Goal: Information Seeking & Learning: Learn about a topic

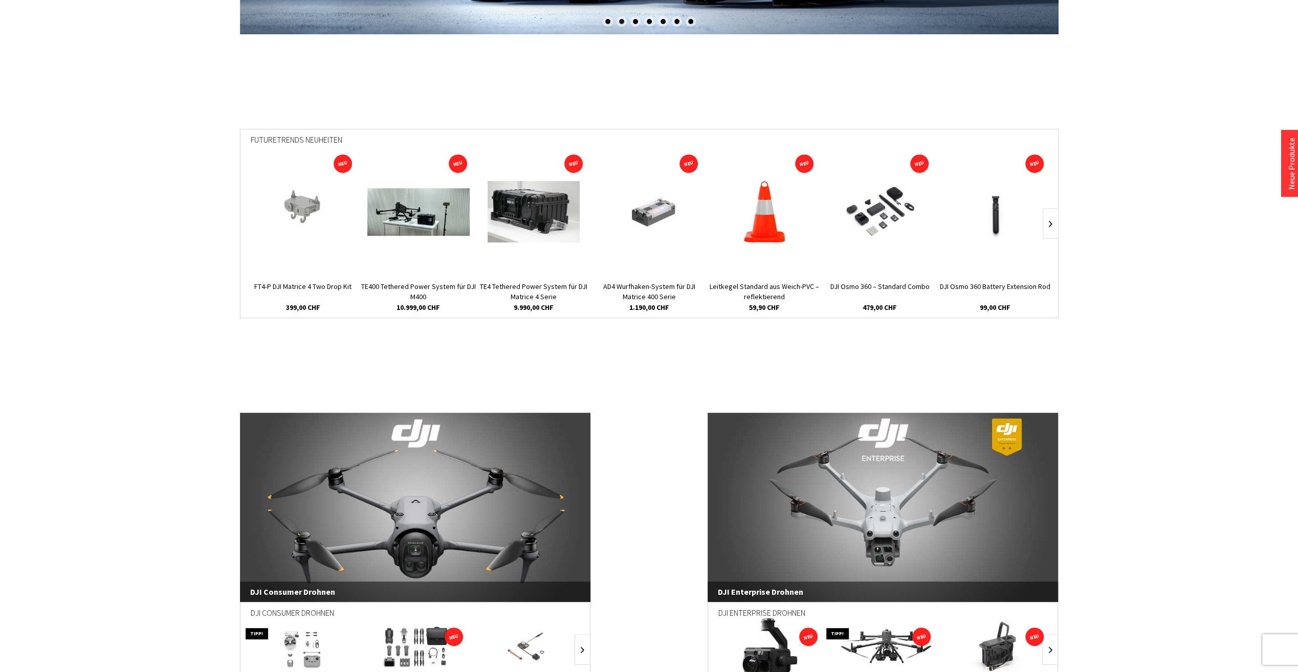
scroll to position [460, 0]
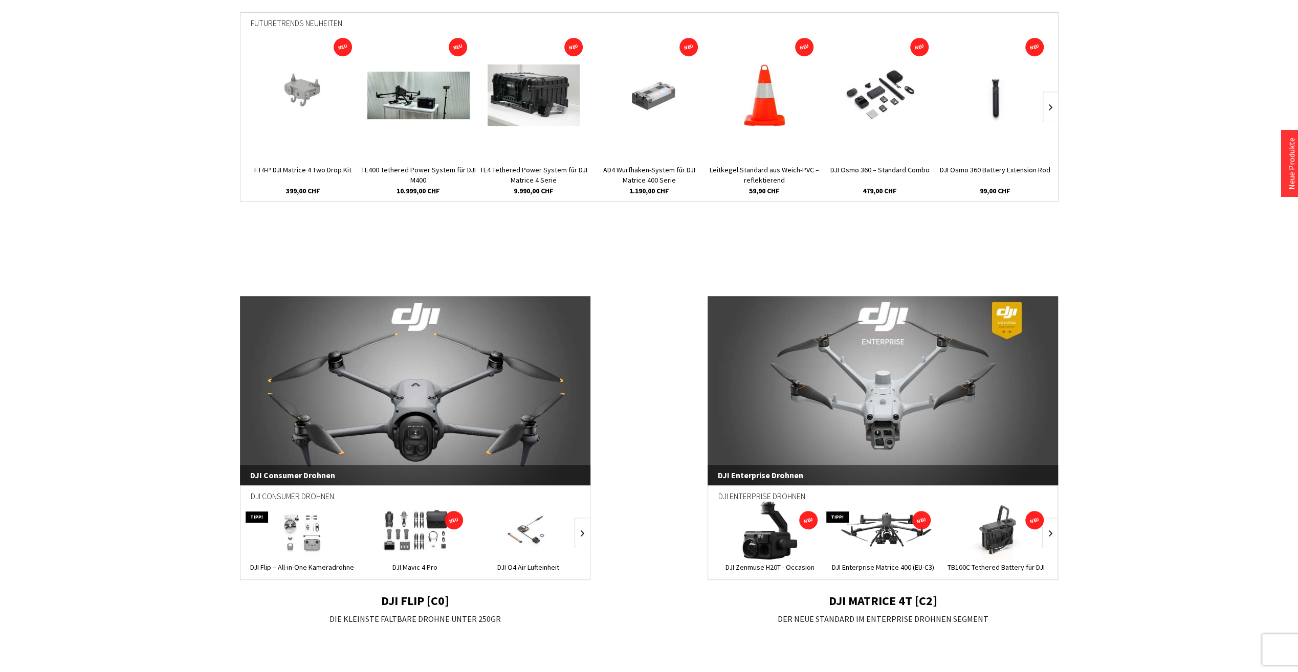
click at [859, 388] on link "DJI Enterprise Drohnen" at bounding box center [883, 390] width 351 height 189
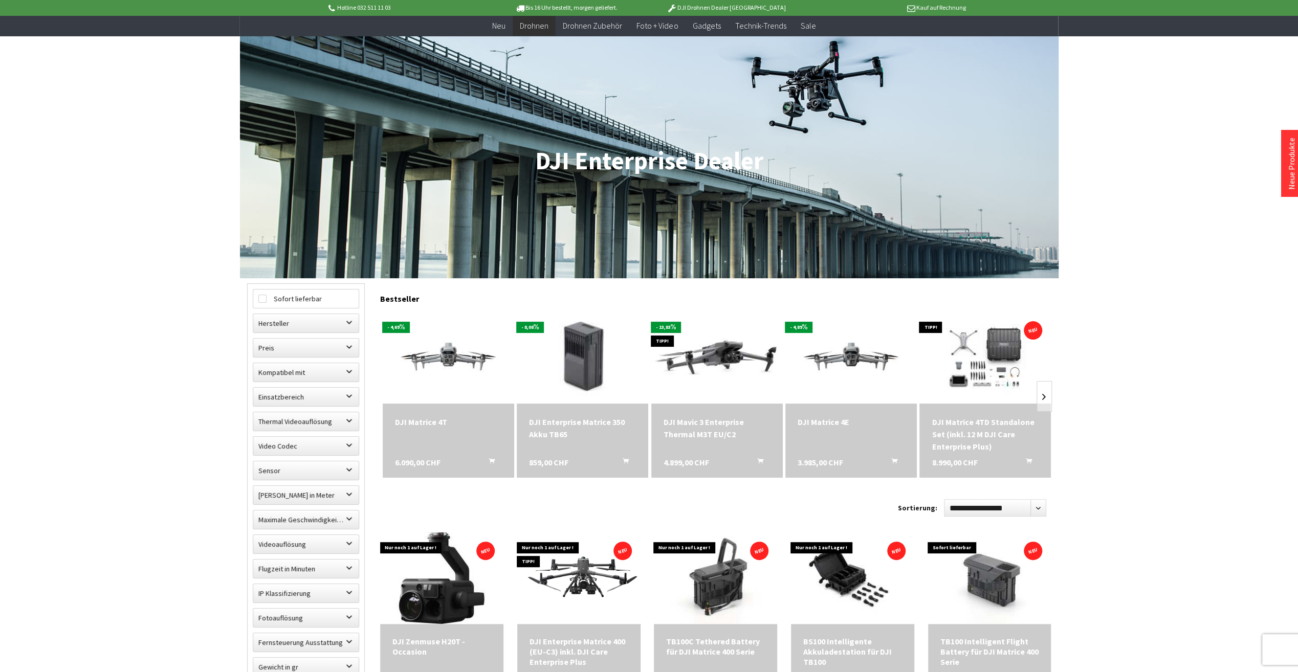
scroll to position [205, 0]
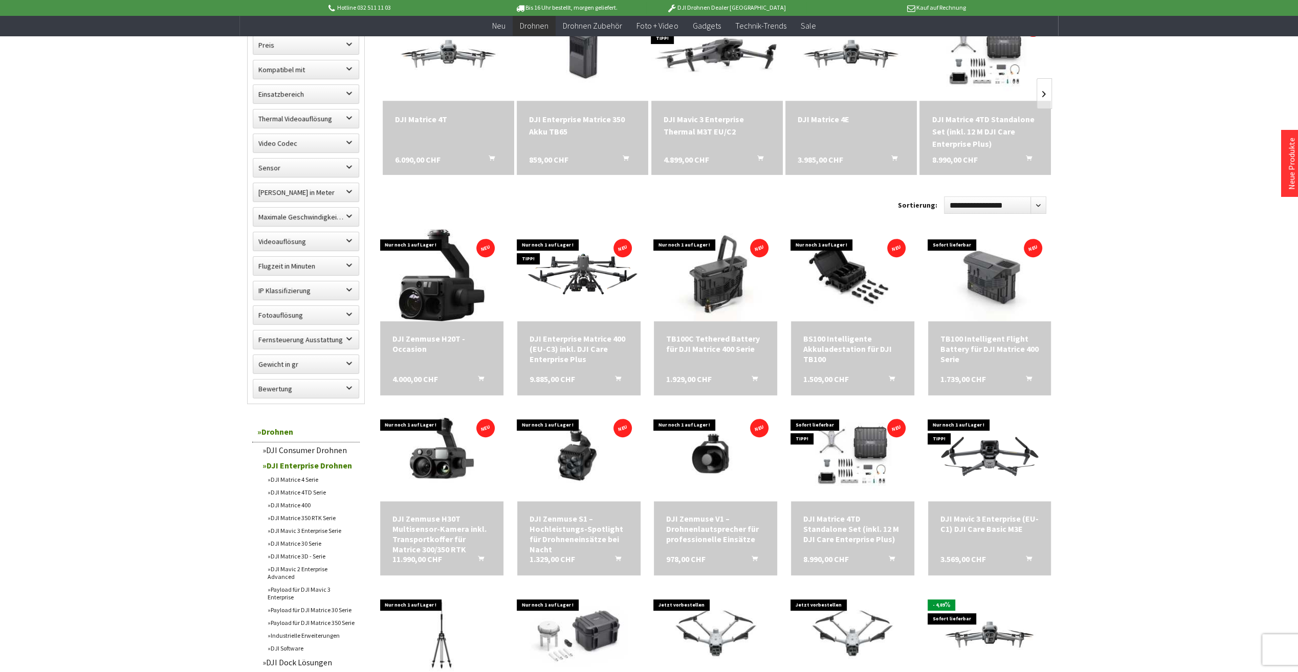
scroll to position [358, 0]
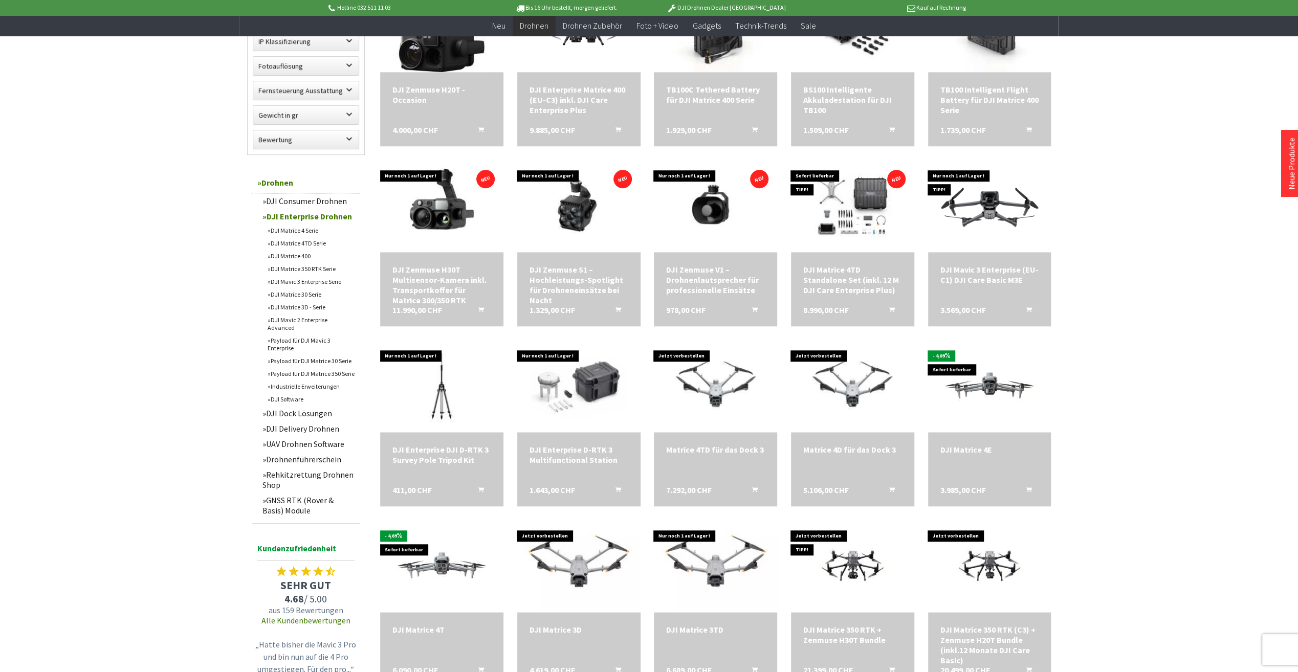
scroll to position [665, 0]
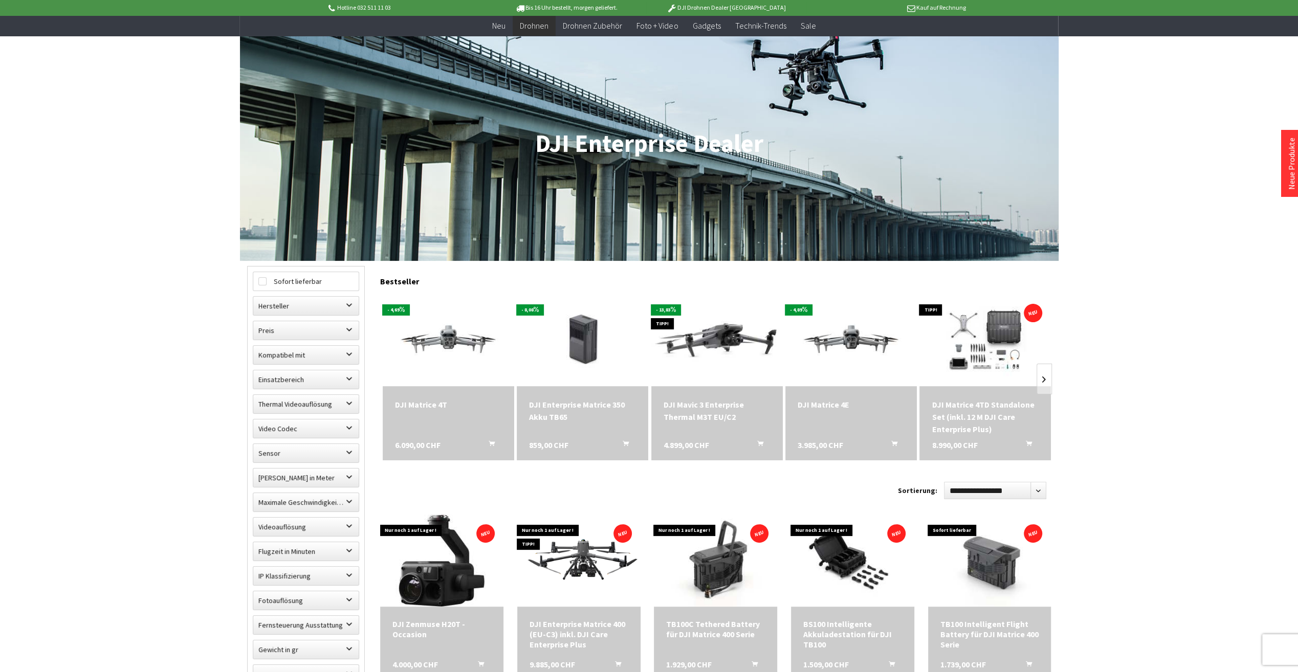
scroll to position [51, 0]
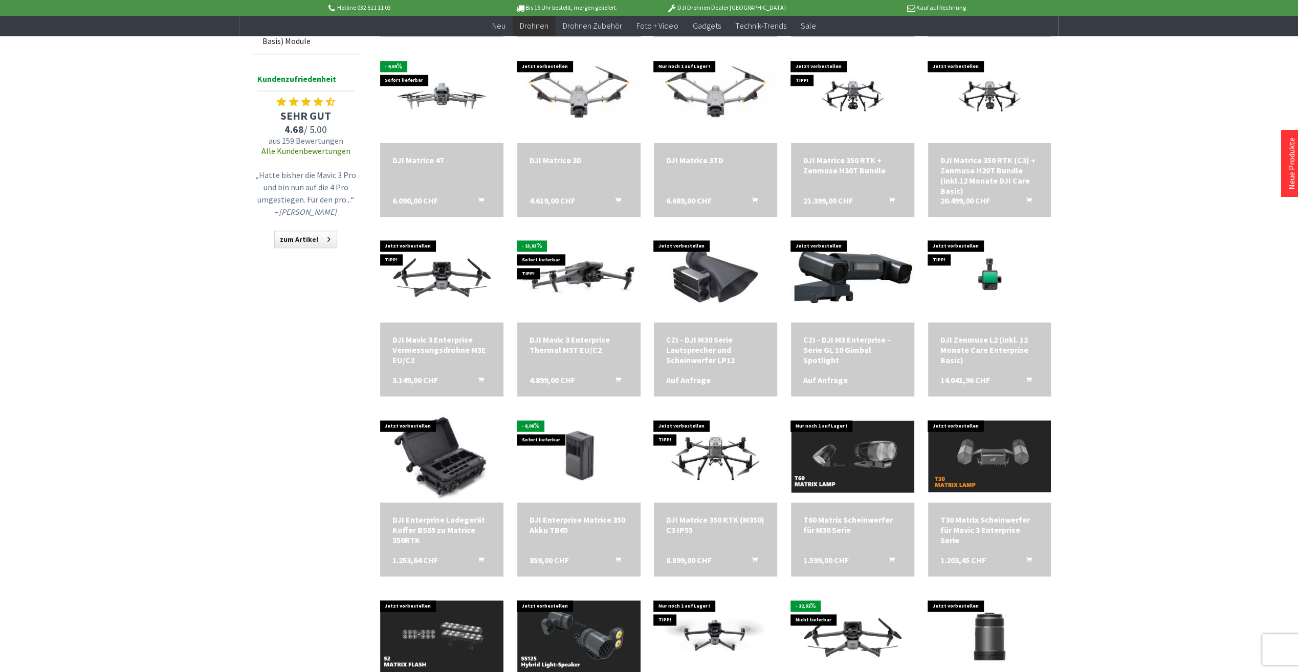
scroll to position [1074, 0]
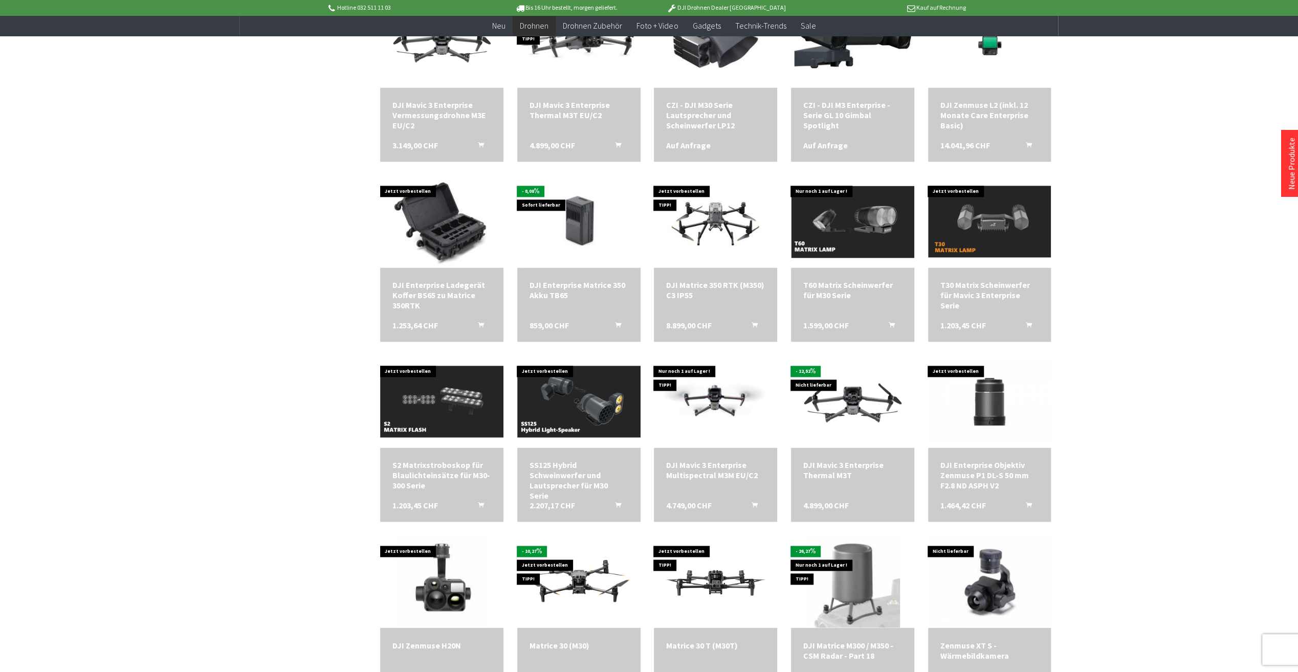
scroll to position [1279, 0]
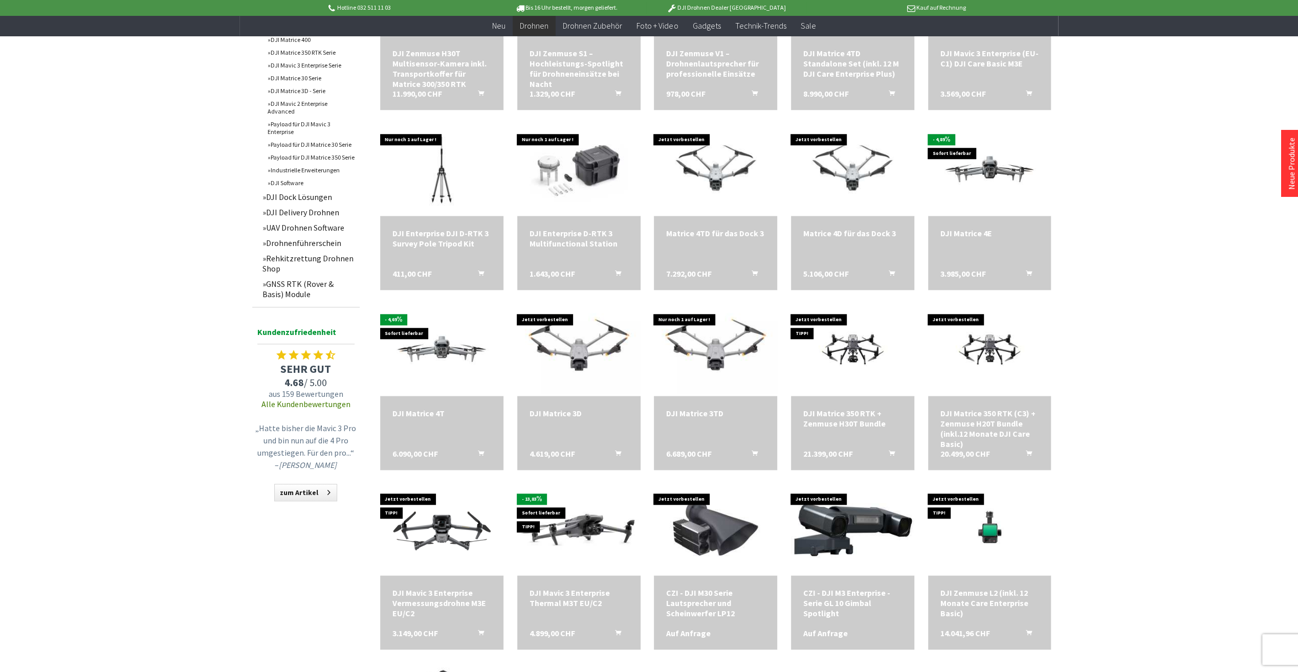
scroll to position [819, 0]
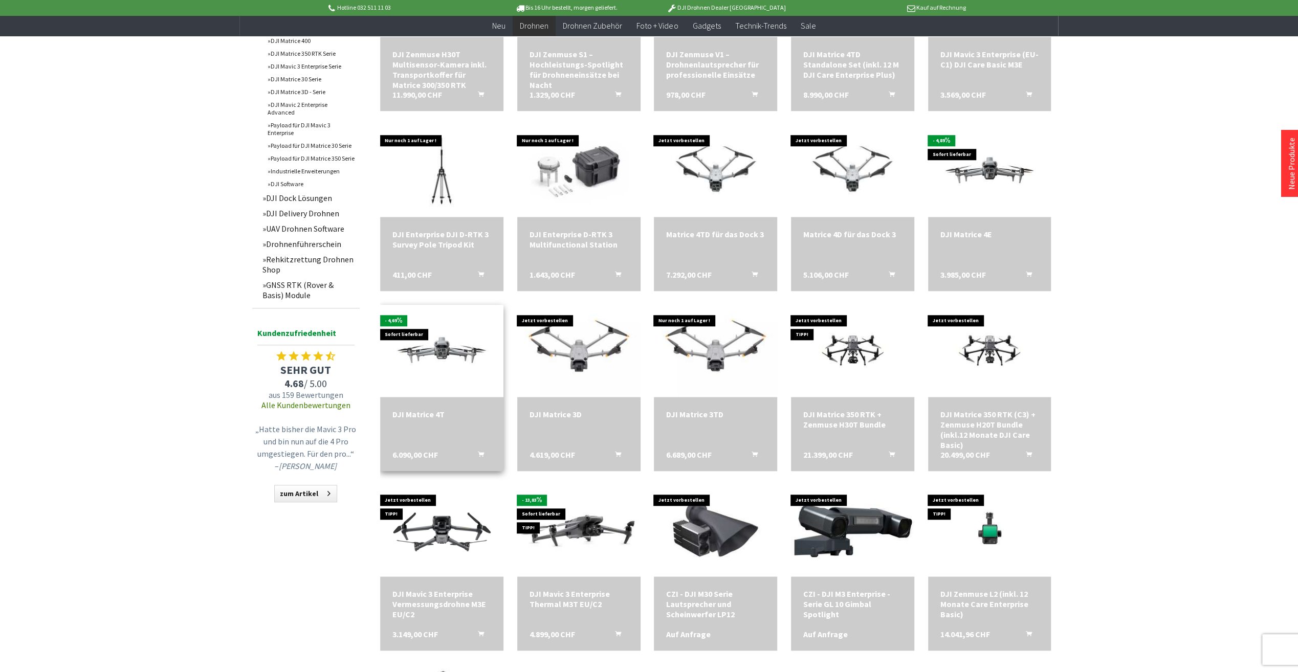
click at [435, 431] on div "DJI Matrice 4T 6.090,00 CHF In den Warenkorb" at bounding box center [441, 434] width 123 height 74
click at [423, 352] on img at bounding box center [442, 350] width 172 height 97
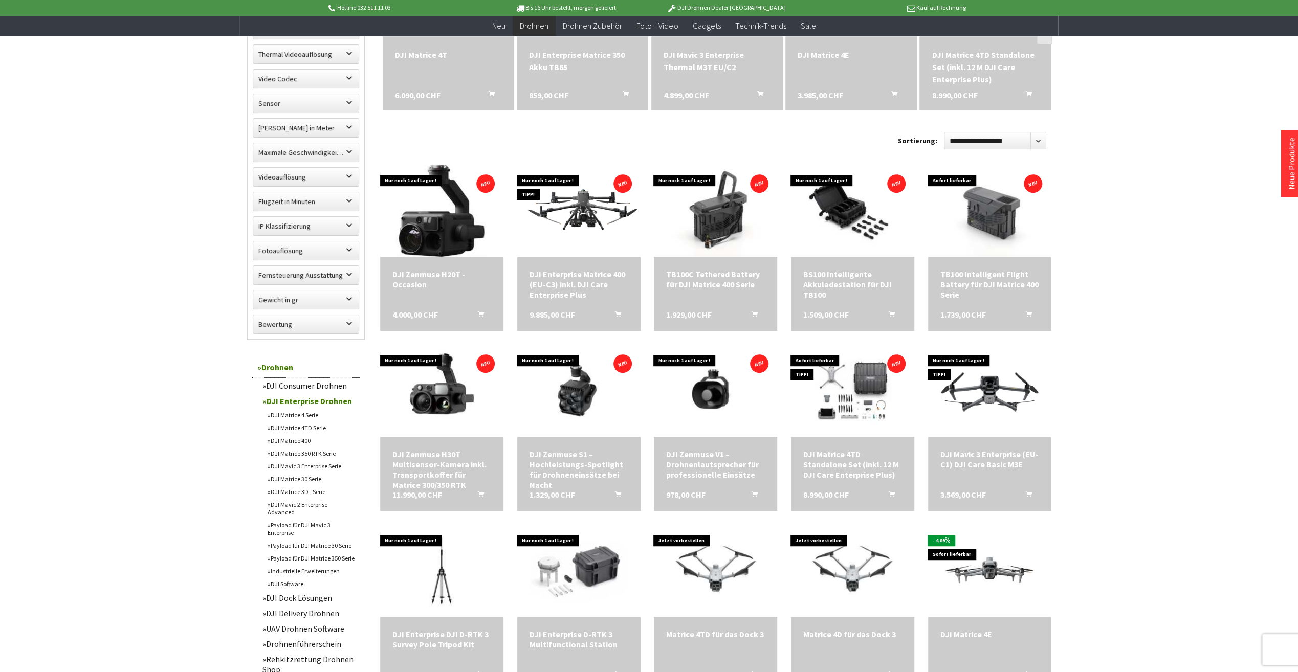
scroll to position [409, 0]
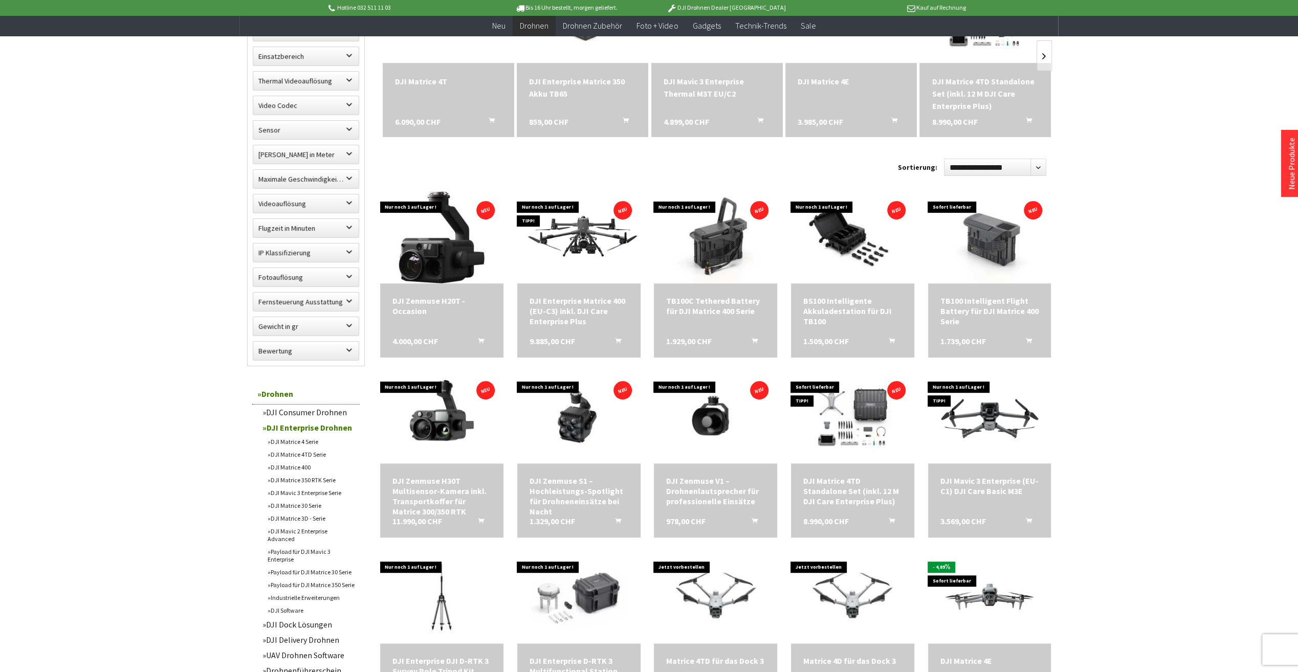
scroll to position [409, 0]
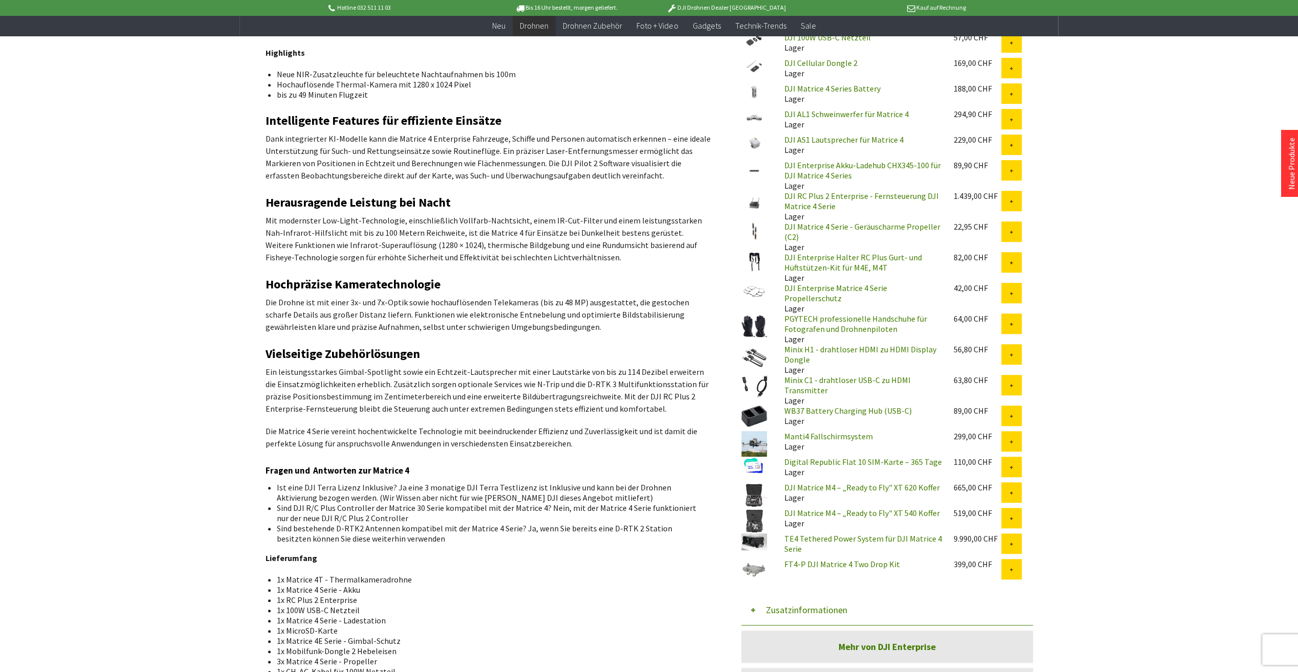
scroll to position [460, 0]
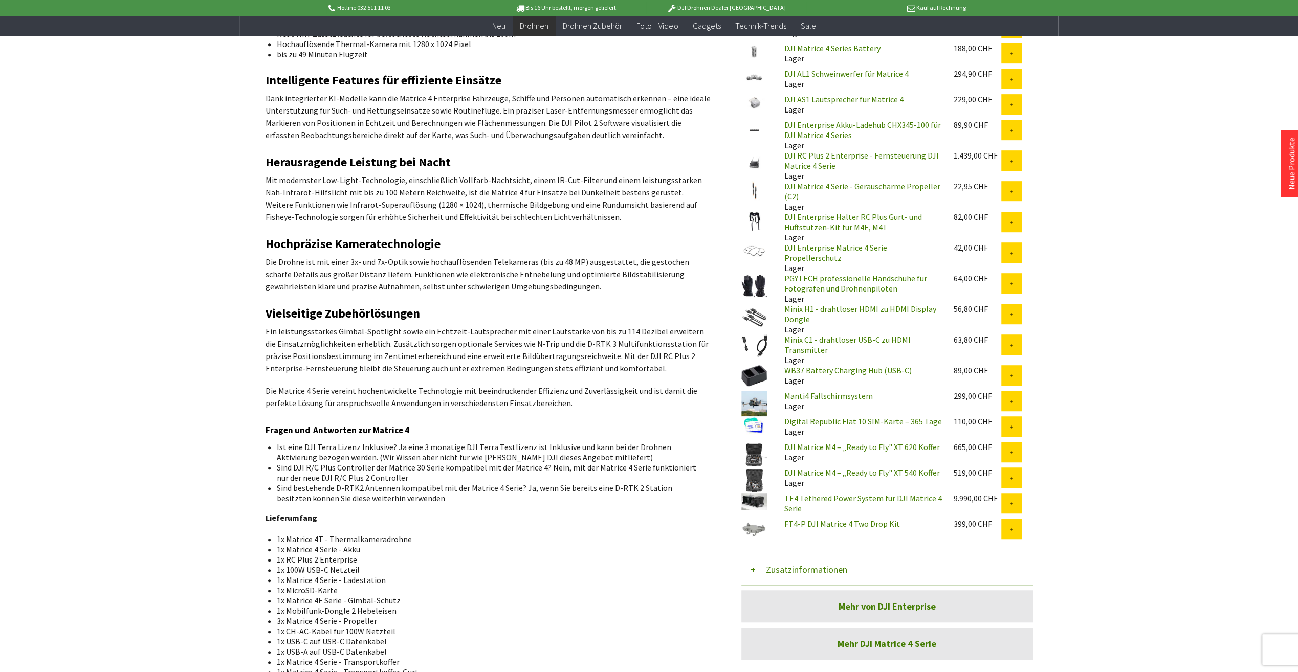
click at [417, 492] on li "Sind bestehende D-RTK2 Antennen kompatibel mit der Matrice 4 Serie? Ja, wenn Si…" at bounding box center [490, 493] width 426 height 20
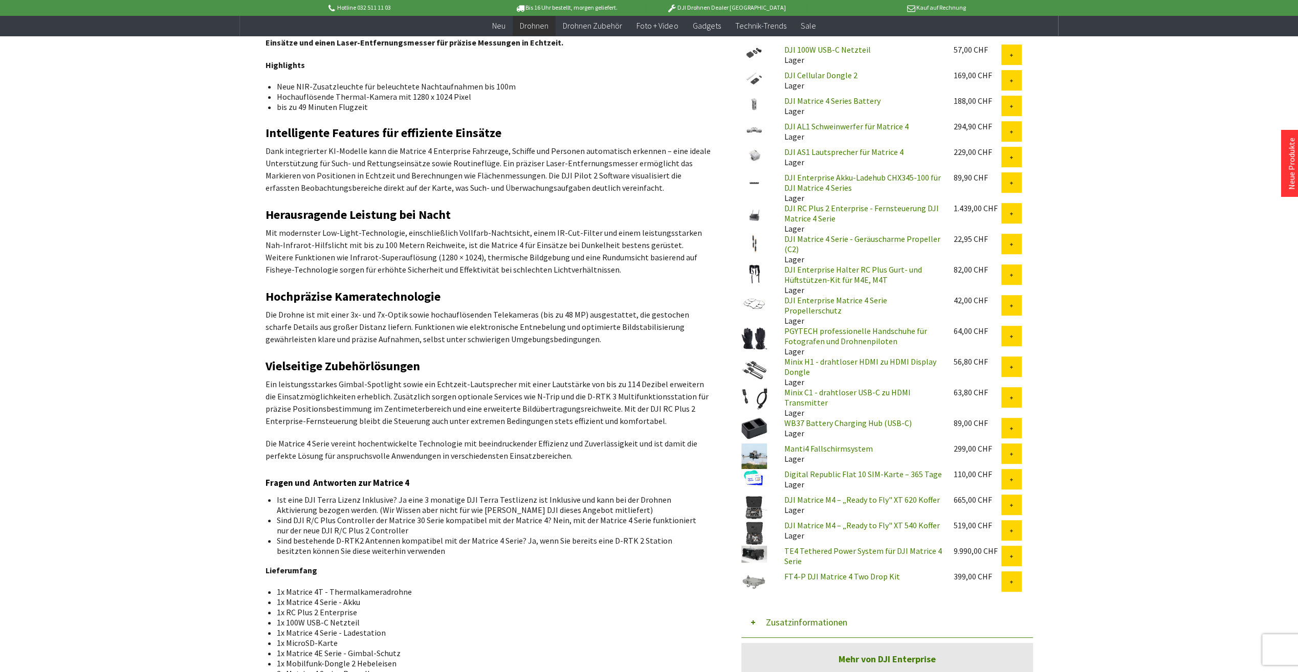
scroll to position [409, 0]
click at [251, 402] on div "Menü schließen Kategorien Neu Drohnen DJI Consumer Drohnen DJI Enterprise Drohn…" at bounding box center [649, 247] width 819 height 1120
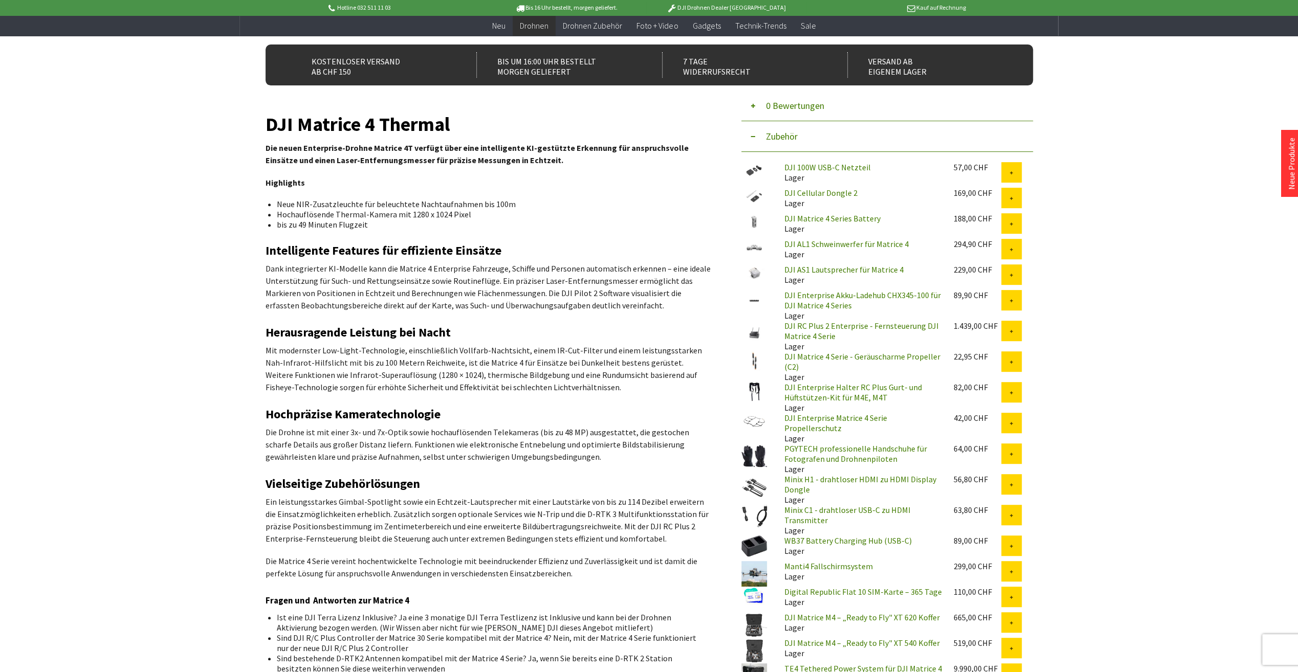
scroll to position [256, 0]
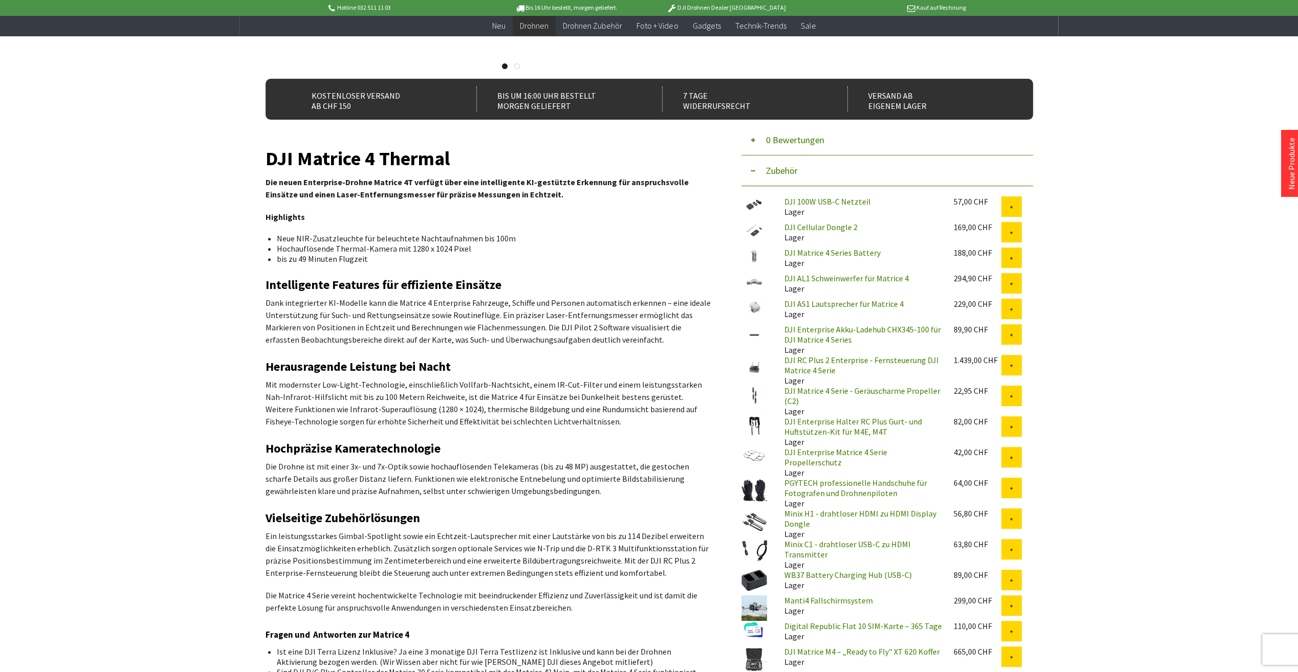
click at [192, 415] on div "Hotline 032 511 11 03 Bis 16 Uhr bestellt, [DATE] geliefert. DJI Drohnen Dealer…" at bounding box center [649, 516] width 1298 height 1544
click at [181, 401] on div "Hotline 032 511 11 03 Bis 16 Uhr bestellt, [DATE] geliefert. DJI Drohnen Dealer…" at bounding box center [649, 516] width 1298 height 1544
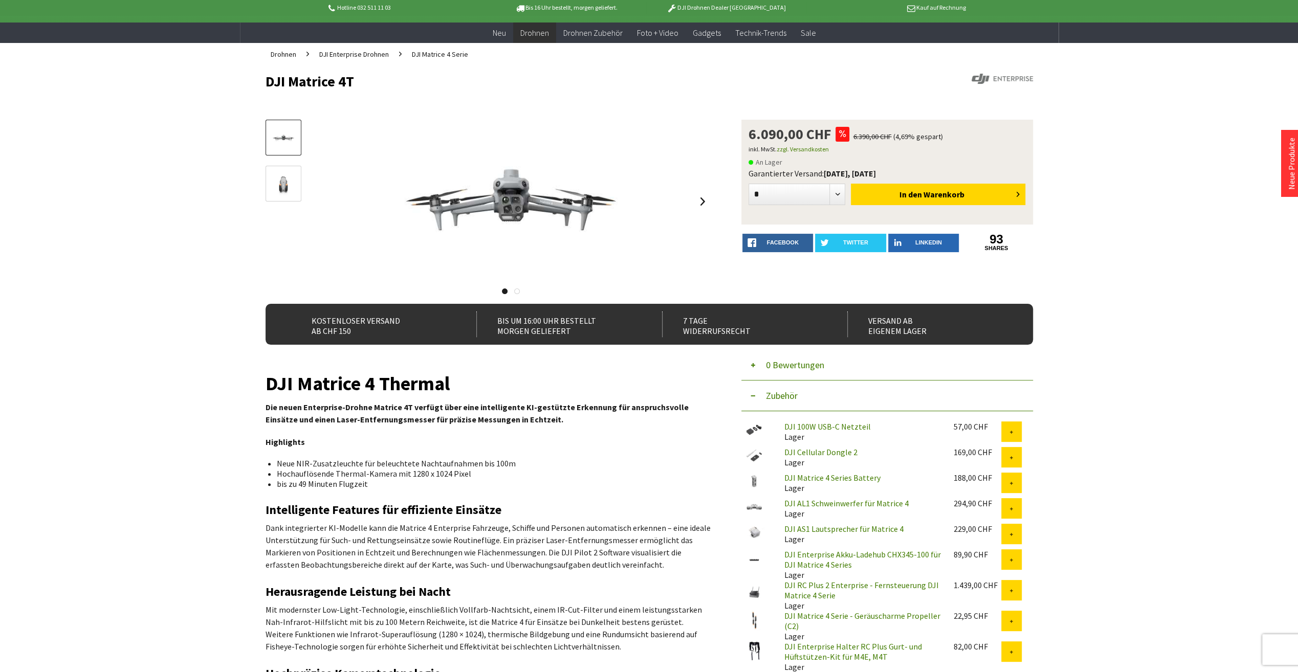
scroll to position [0, 0]
